Goal: Task Accomplishment & Management: Use online tool/utility

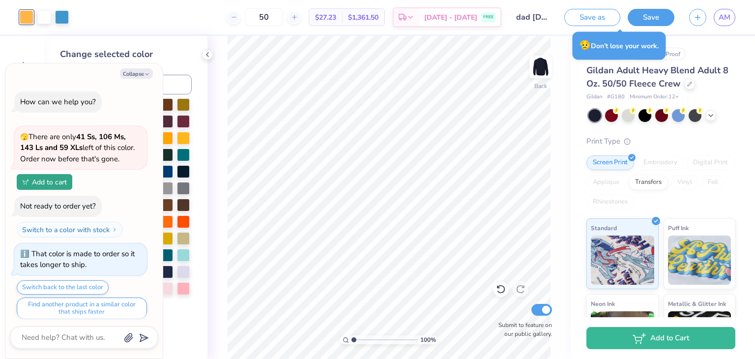
scroll to position [170, 0]
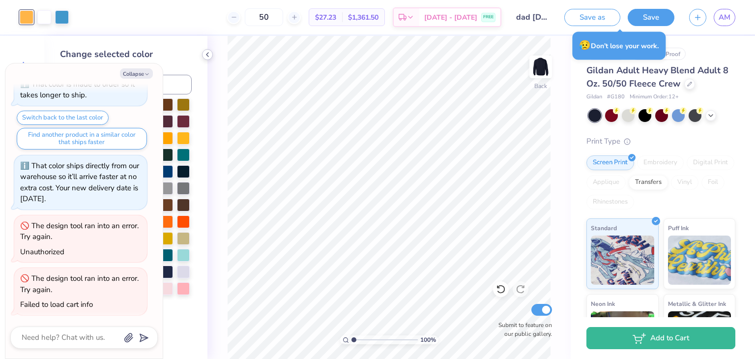
click at [211, 55] on icon at bounding box center [208, 55] width 8 height 8
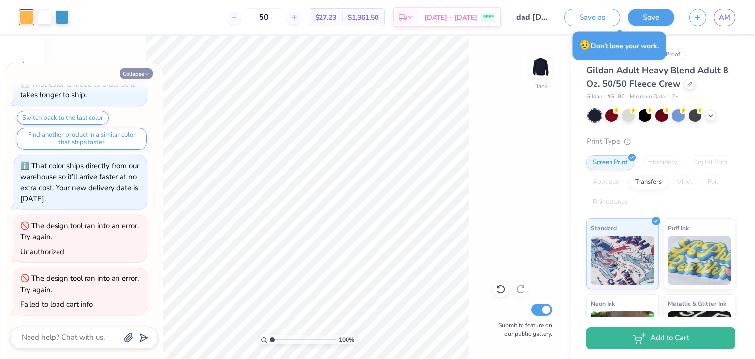
click at [125, 74] on button "Collapse" at bounding box center [136, 73] width 33 height 10
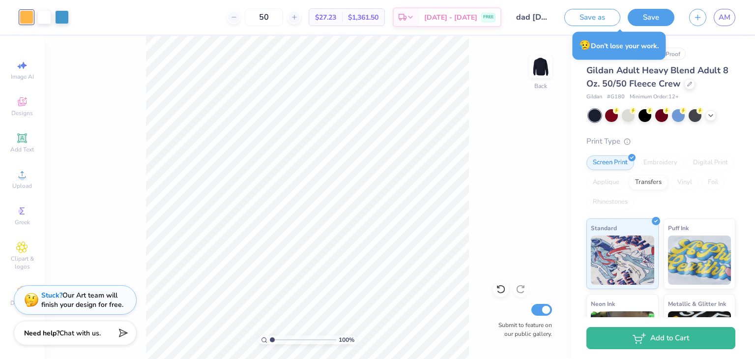
click at [24, 24] on div at bounding box center [27, 17] width 14 height 14
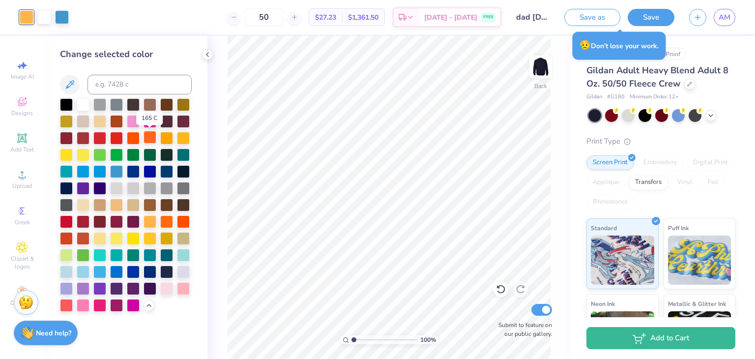
click at [151, 138] on div at bounding box center [150, 137] width 13 height 13
click at [185, 137] on div at bounding box center [183, 137] width 13 height 13
click at [169, 137] on div at bounding box center [166, 137] width 13 height 13
click at [65, 258] on div at bounding box center [66, 254] width 13 height 13
click at [102, 256] on div at bounding box center [99, 254] width 13 height 13
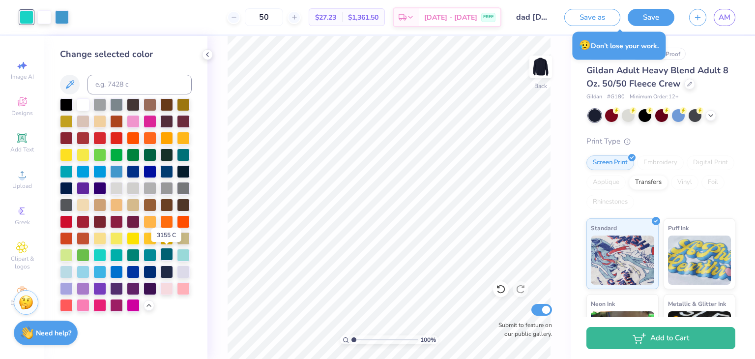
click at [167, 257] on div at bounding box center [166, 254] width 13 height 13
click at [182, 255] on div at bounding box center [183, 254] width 13 height 13
click at [169, 282] on div at bounding box center [166, 287] width 13 height 13
click at [179, 267] on div at bounding box center [183, 271] width 13 height 13
click at [183, 254] on div at bounding box center [183, 254] width 13 height 13
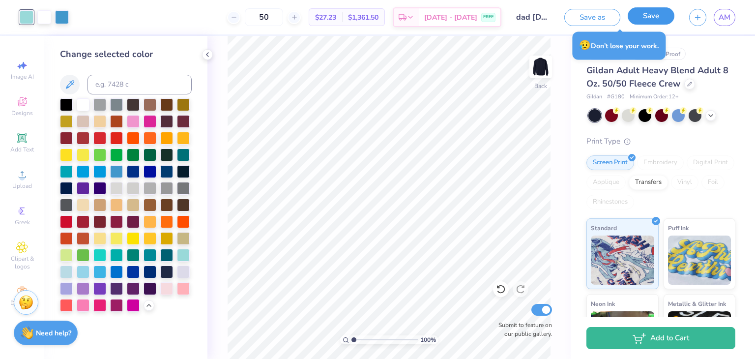
click at [650, 19] on button "Save" at bounding box center [651, 15] width 47 height 17
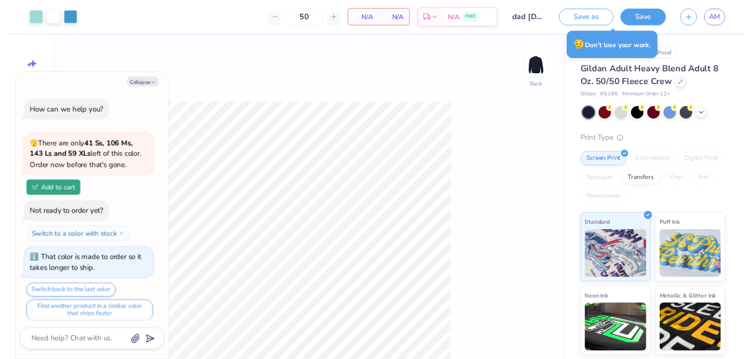
scroll to position [313, 0]
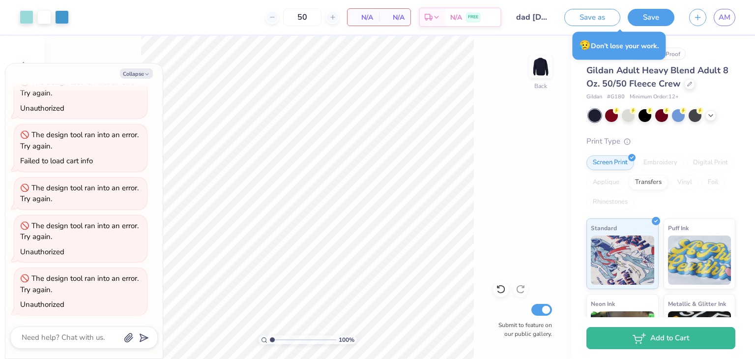
type textarea "x"
